Goal: Transaction & Acquisition: Subscribe to service/newsletter

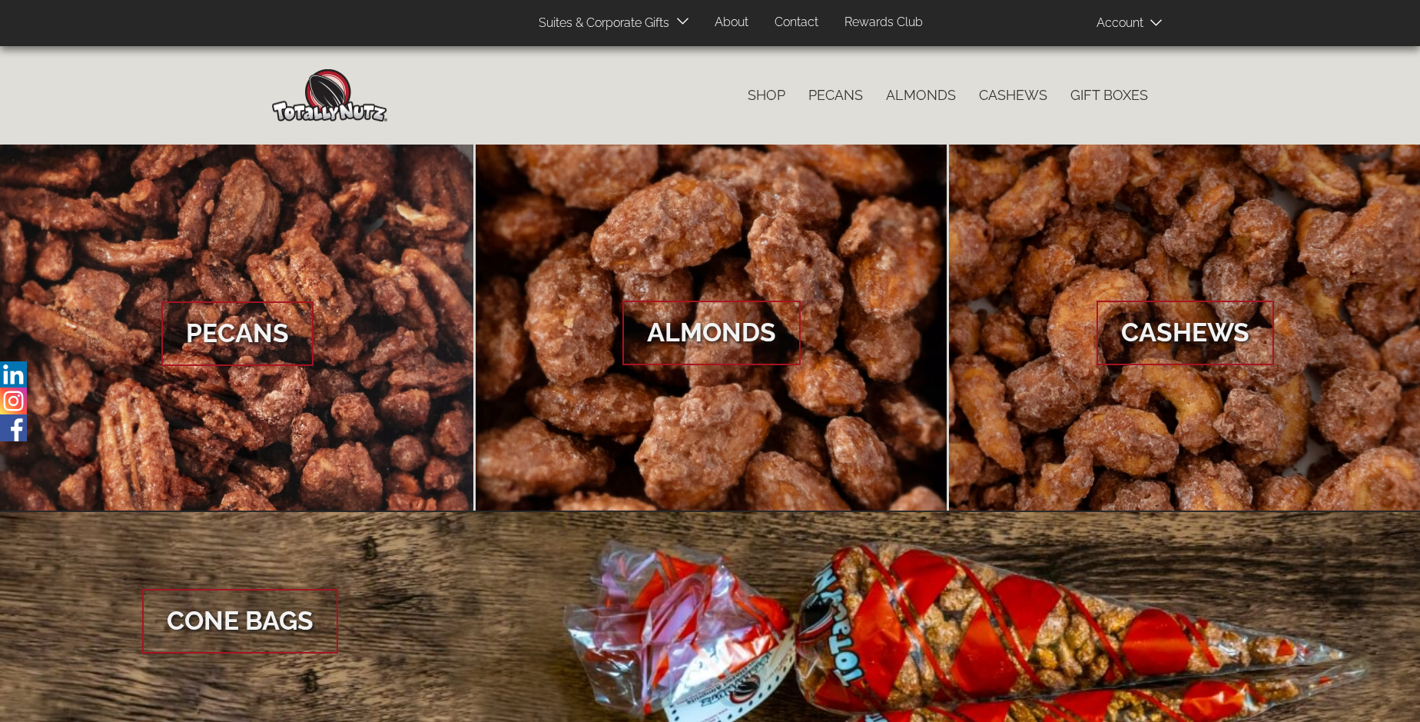
scroll to position [2297, 0]
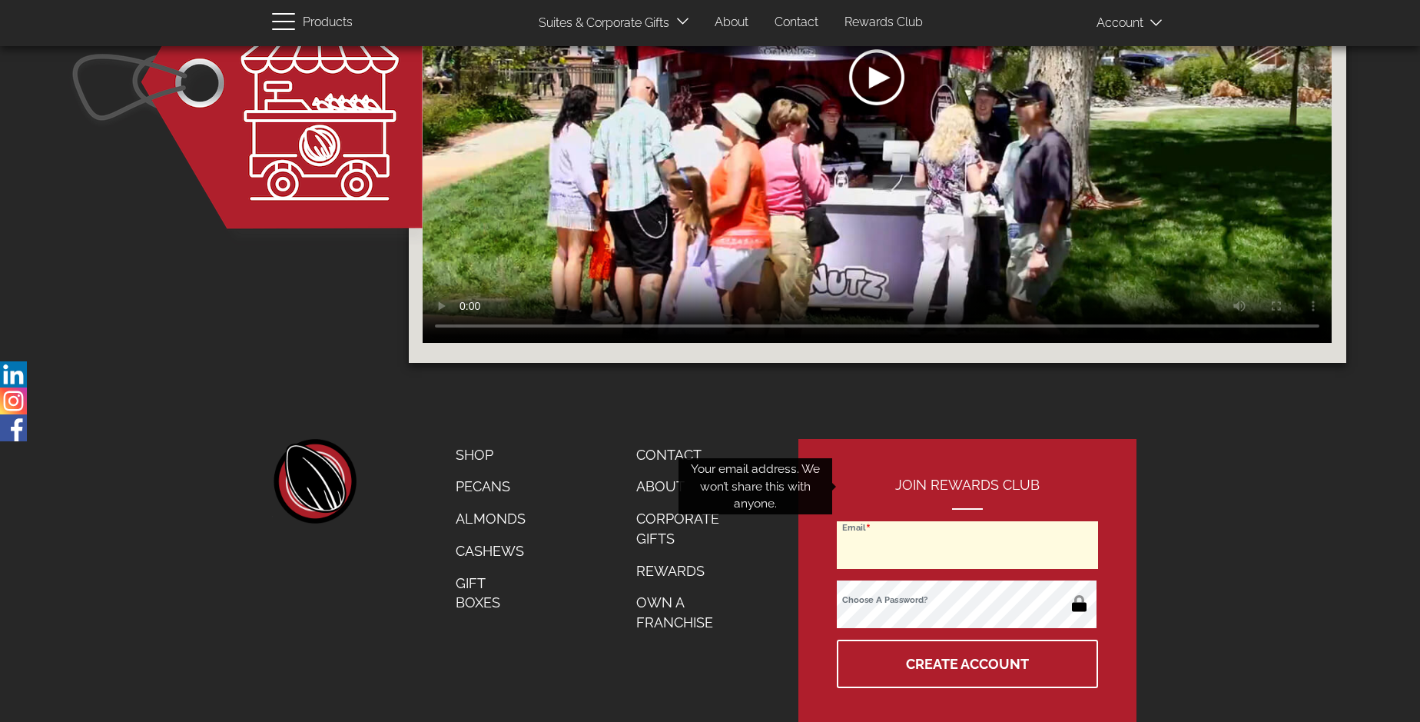
click at [968, 521] on input "Email" at bounding box center [967, 545] width 261 height 48
type input "[EMAIL_ADDRESS][DOMAIN_NAME]"
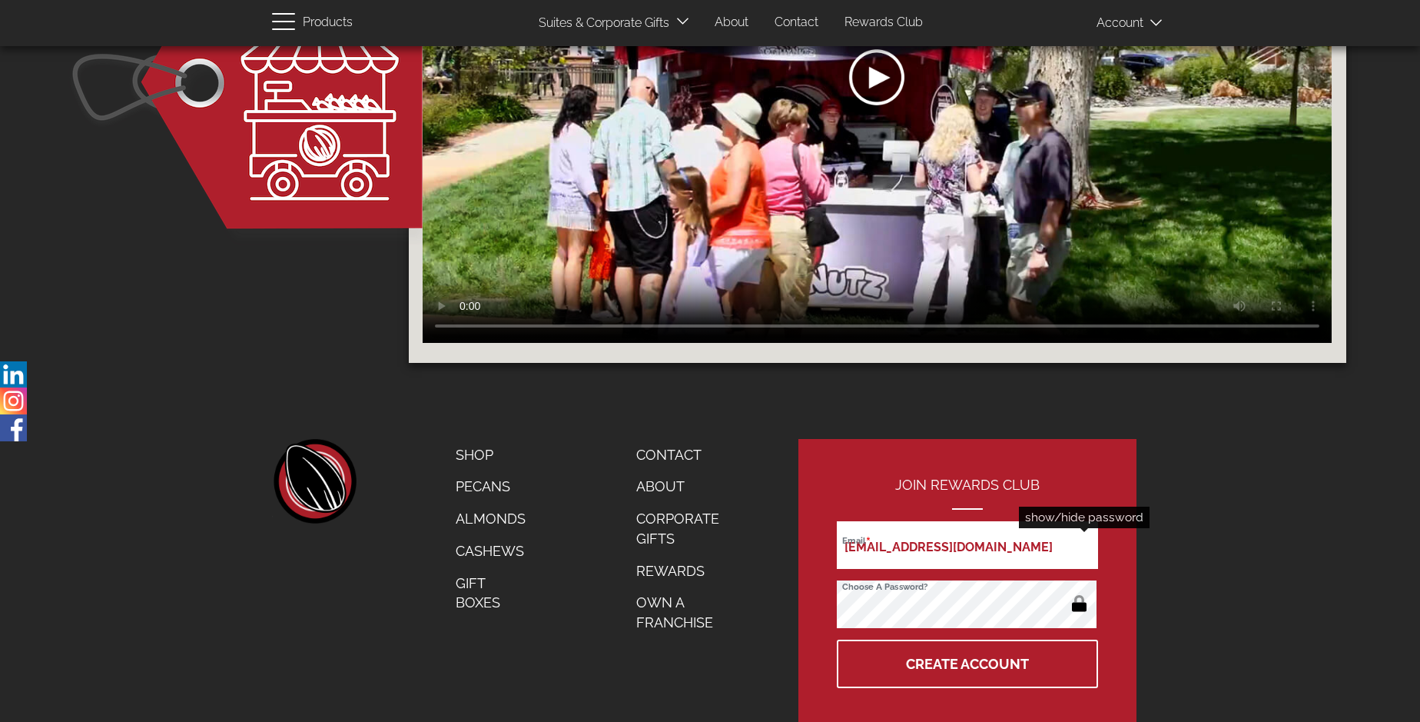
click at [1079, 592] on button "button" at bounding box center [1079, 604] width 30 height 25
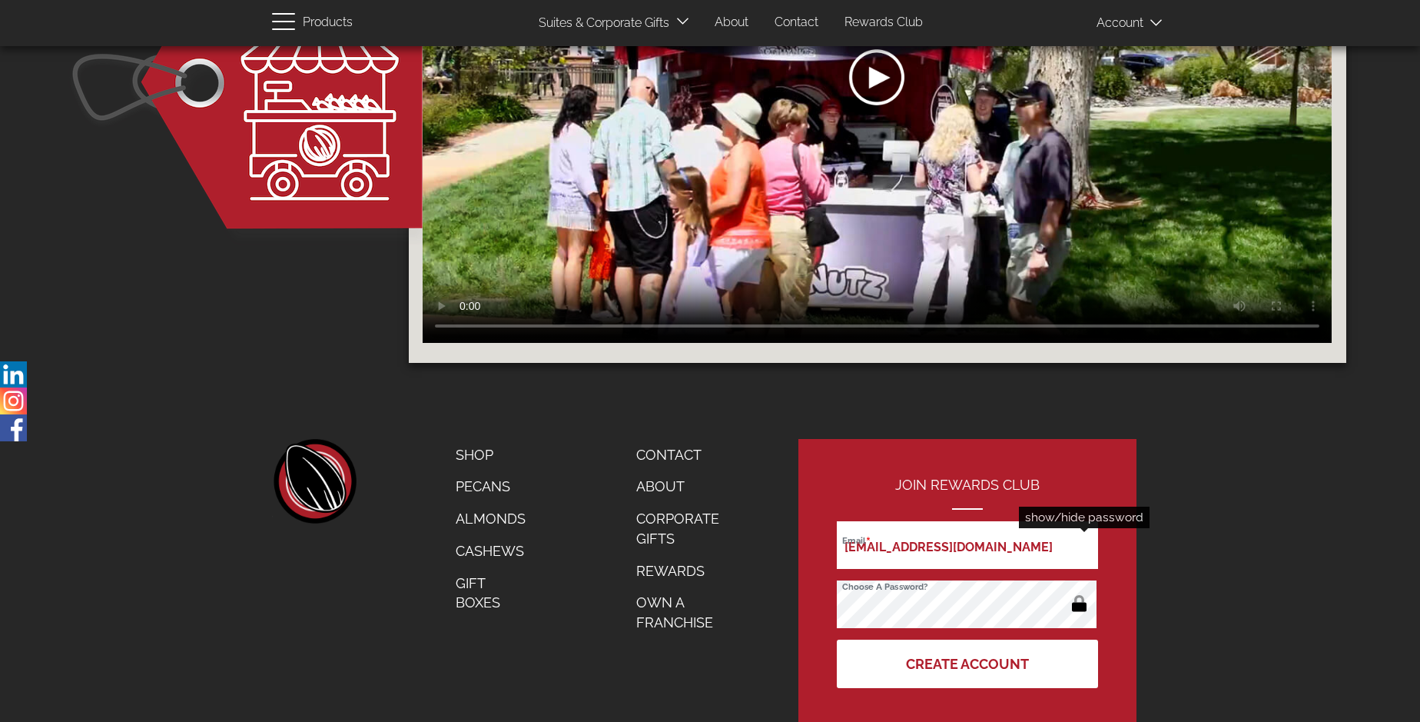
click at [968, 639] on button "Create Account" at bounding box center [967, 663] width 261 height 48
